Goal: Transaction & Acquisition: Purchase product/service

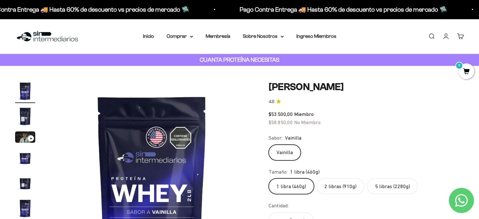
click at [386, 186] on label "5 libras (2280g)" at bounding box center [392, 186] width 51 height 16
click at [269, 178] on input "5 libras (2280g)" at bounding box center [268, 178] width 0 height 0
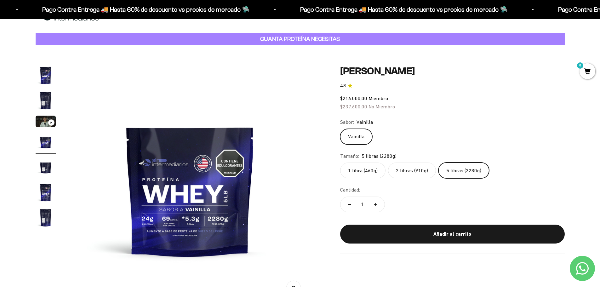
scroll to position [31, 0]
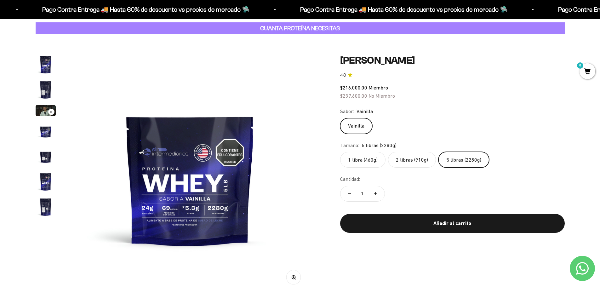
click at [43, 86] on img "Ir al artículo 2" at bounding box center [46, 90] width 20 height 20
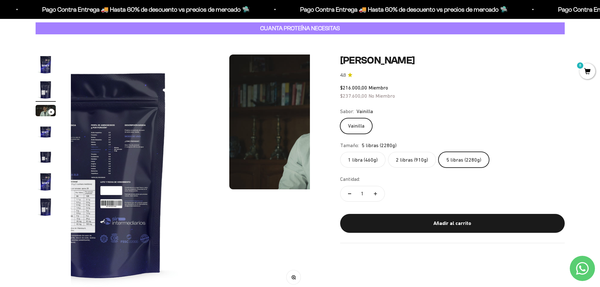
scroll to position [0, 247]
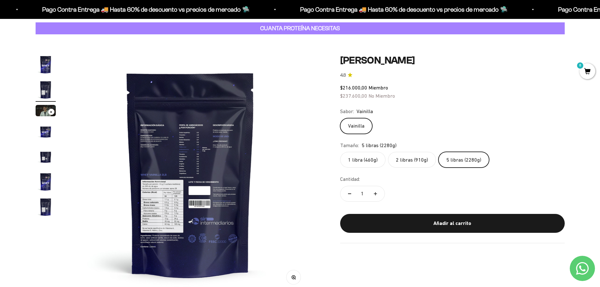
click at [44, 156] on img "Ir al artículo 5" at bounding box center [46, 156] width 20 height 20
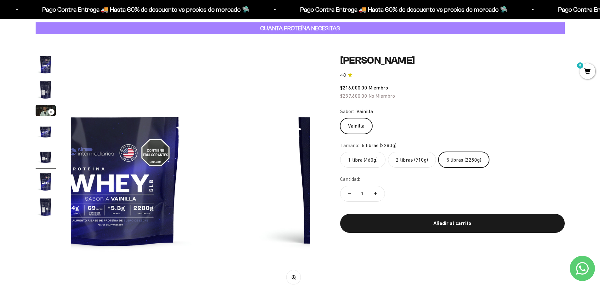
scroll to position [0, 987]
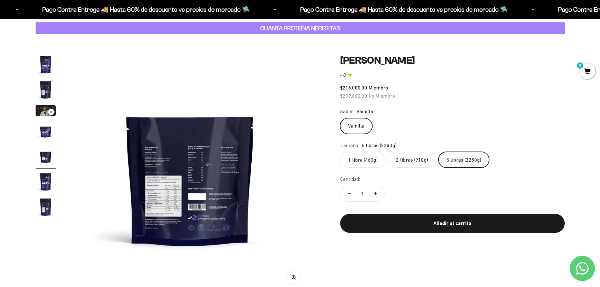
click at [178, 158] on img at bounding box center [190, 173] width 239 height 239
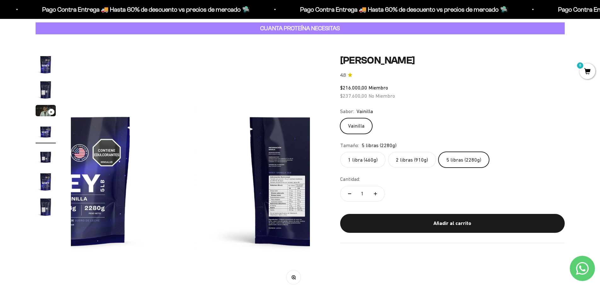
scroll to position [0, 740]
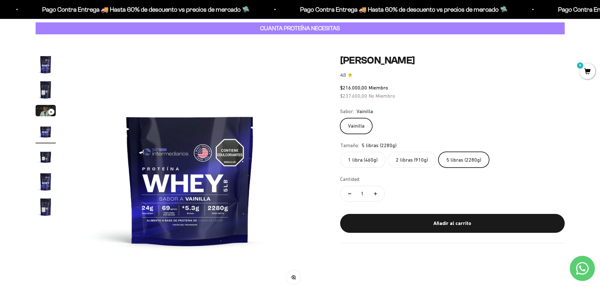
click at [48, 157] on img "Ir al artículo 5" at bounding box center [46, 156] width 20 height 20
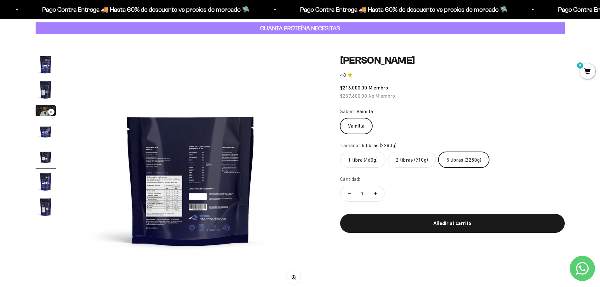
scroll to position [0, 987]
click at [299, 219] on button "Zoom" at bounding box center [293, 277] width 14 height 14
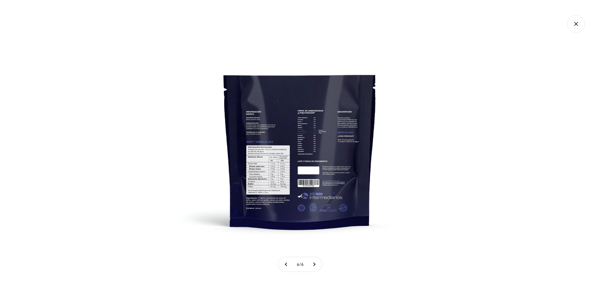
click at [313, 143] on img at bounding box center [300, 143] width 287 height 287
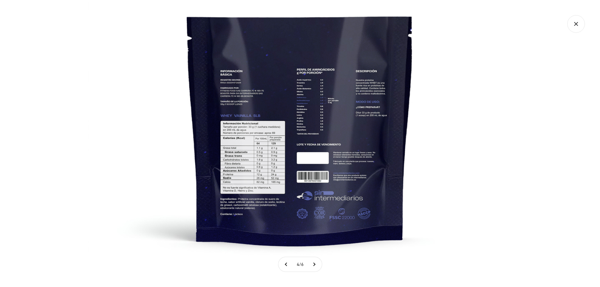
click at [277, 158] on img at bounding box center [300, 118] width 425 height 425
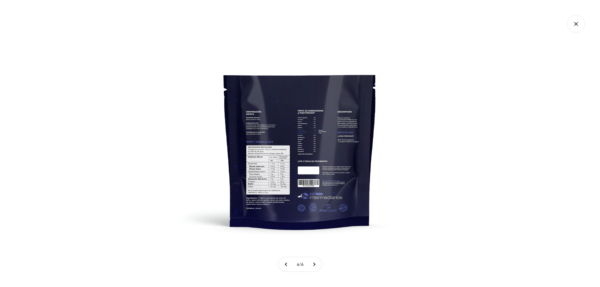
click at [277, 158] on img at bounding box center [300, 143] width 287 height 287
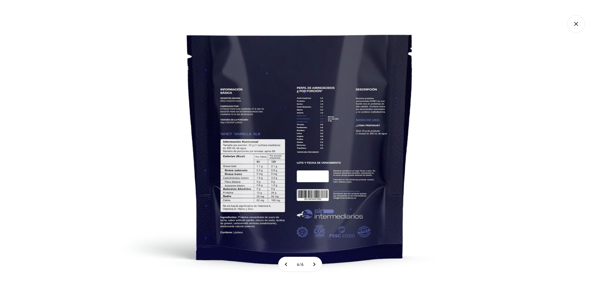
click at [479, 24] on icon "Cerrar galería" at bounding box center [576, 24] width 18 height 18
